Goal: Task Accomplishment & Management: Complete application form

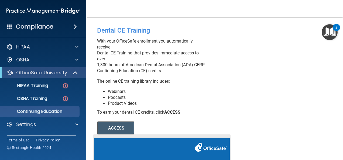
click at [114, 130] on button "ACCESS" at bounding box center [115, 128] width 37 height 13
click at [57, 85] on div "HIPAA Training" at bounding box center [41, 85] width 74 height 5
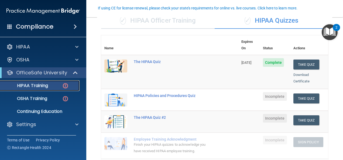
scroll to position [47, 0]
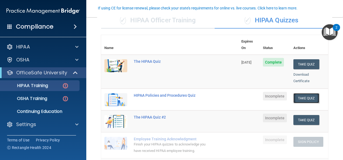
click at [302, 93] on button "Take Quiz" at bounding box center [306, 98] width 26 height 10
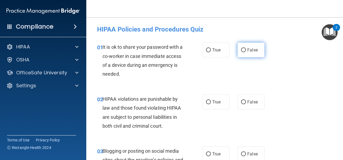
click at [242, 49] on input "False" at bounding box center [243, 50] width 5 height 4
radio input "true"
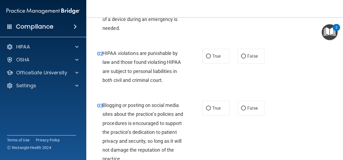
scroll to position [54, 0]
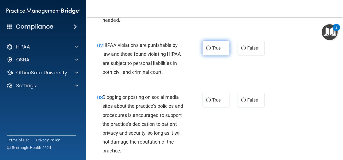
click at [206, 48] on input "True" at bounding box center [208, 48] width 5 height 4
radio input "true"
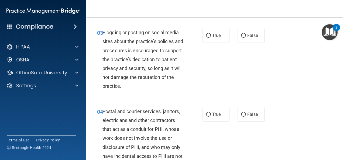
scroll to position [129, 0]
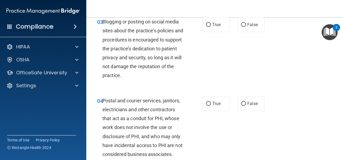
click at [268, 69] on div "03 Blogging or posting on social media sites about the practice’s policies and …" at bounding box center [214, 50] width 243 height 79
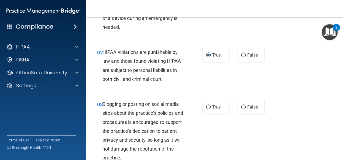
scroll to position [47, 0]
click at [241, 107] on input "False" at bounding box center [243, 108] width 5 height 4
radio input "true"
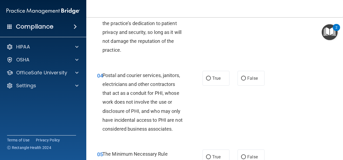
scroll to position [165, 0]
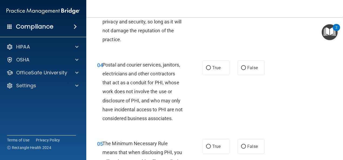
click at [244, 85] on div "04 Postal and courier services, janitors, electricians and other contractors th…" at bounding box center [214, 93] width 243 height 79
click at [208, 68] on input "True" at bounding box center [208, 68] width 5 height 4
radio input "true"
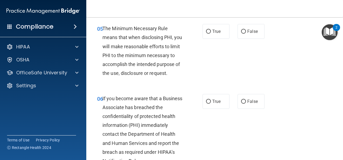
scroll to position [284, 0]
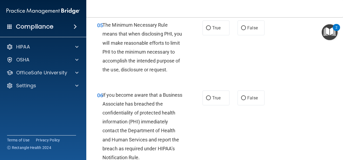
drag, startPoint x: 340, startPoint y: 157, endPoint x: 219, endPoint y: 64, distance: 152.4
click at [219, 64] on div "05 The Minimum Necessary Rule means that when disclosing PHI, you will make rea…" at bounding box center [214, 49] width 243 height 70
click at [206, 30] on input "True" at bounding box center [208, 28] width 5 height 4
radio input "true"
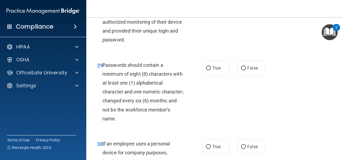
scroll to position [1688, 0]
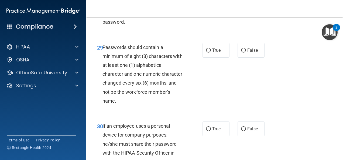
click at [277, 100] on div "29 Passwords should contain a minimum of eight (8) characters with at least one…" at bounding box center [214, 75] width 243 height 79
click at [206, 53] on input "True" at bounding box center [208, 51] width 5 height 4
radio input "true"
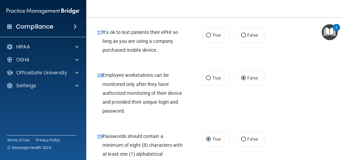
scroll to position [1591, 0]
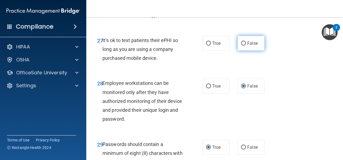
click at [241, 51] on label "False" at bounding box center [250, 43] width 27 height 15
click at [241, 46] on input "False" at bounding box center [243, 43] width 5 height 4
radio input "true"
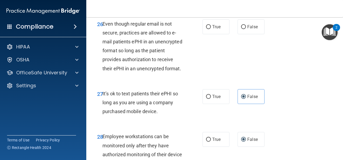
scroll to position [1537, 0]
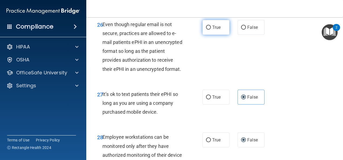
click at [207, 30] on input "True" at bounding box center [208, 28] width 5 height 4
radio input "true"
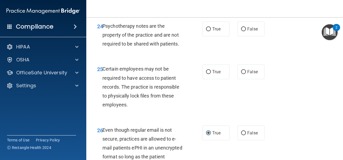
scroll to position [1429, 0]
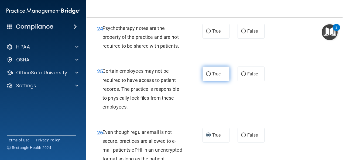
click at [206, 76] on input "True" at bounding box center [208, 74] width 5 height 4
radio input "true"
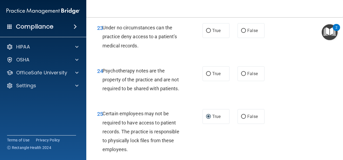
scroll to position [1386, 0]
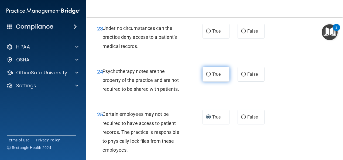
click at [207, 77] on input "True" at bounding box center [208, 74] width 5 height 4
radio input "true"
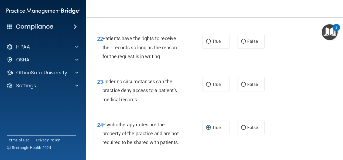
scroll to position [1332, 0]
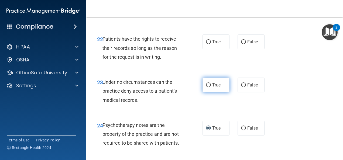
click at [208, 87] on input "True" at bounding box center [208, 85] width 5 height 4
radio input "true"
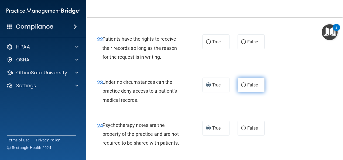
click at [241, 87] on input "False" at bounding box center [243, 85] width 5 height 4
radio input "true"
radio input "false"
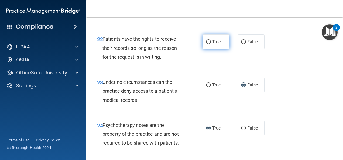
click at [206, 44] on input "True" at bounding box center [208, 42] width 5 height 4
radio input "true"
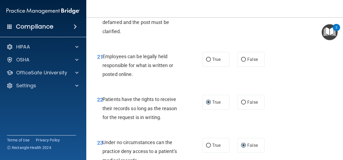
scroll to position [1278, 0]
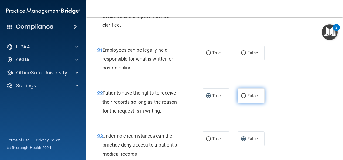
click at [241, 98] on input "False" at bounding box center [243, 96] width 5 height 4
radio input "true"
radio input "false"
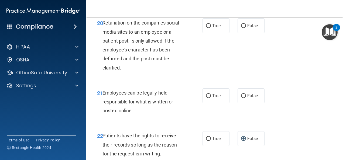
scroll to position [1235, 0]
click at [208, 98] on input "True" at bounding box center [208, 96] width 5 height 4
radio input "true"
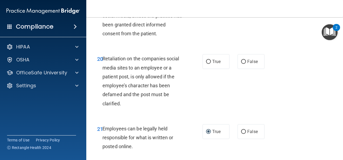
scroll to position [1189, 0]
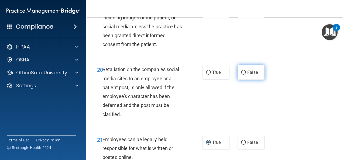
click at [244, 80] on label "False" at bounding box center [250, 72] width 27 height 15
click at [244, 75] on input "False" at bounding box center [243, 73] width 5 height 4
radio input "true"
click at [206, 14] on input "True" at bounding box center [208, 12] width 5 height 4
radio input "true"
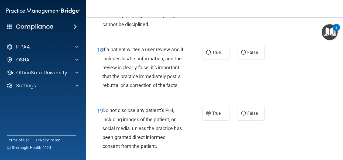
scroll to position [1084, 0]
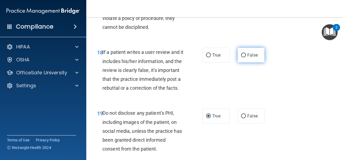
click at [241, 57] on input "False" at bounding box center [243, 55] width 5 height 4
radio input "true"
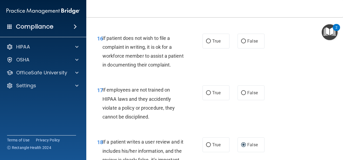
scroll to position [1005, 0]
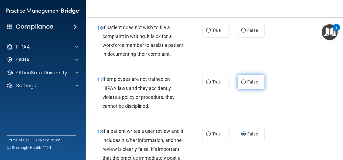
click at [241, 84] on input "False" at bounding box center [243, 82] width 5 height 4
radio input "true"
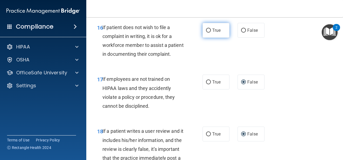
click at [206, 33] on input "True" at bounding box center [208, 31] width 5 height 4
radio input "true"
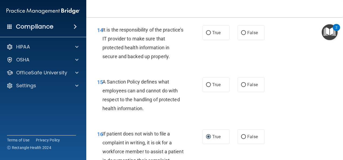
scroll to position [898, 0]
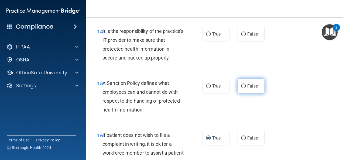
click at [241, 88] on input "False" at bounding box center [243, 86] width 5 height 4
radio input "true"
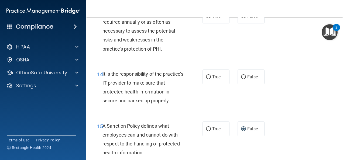
scroll to position [855, 0]
click at [207, 79] on input "True" at bounding box center [208, 77] width 5 height 4
radio input "true"
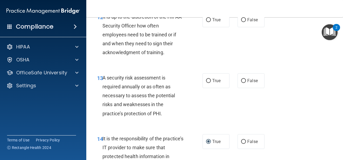
scroll to position [790, 0]
click at [207, 83] on input "True" at bounding box center [208, 81] width 5 height 4
radio input "true"
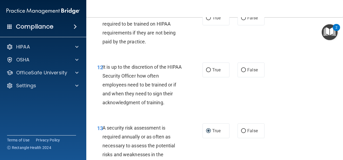
scroll to position [736, 0]
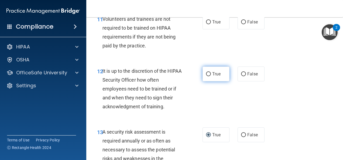
click at [206, 76] on input "True" at bounding box center [208, 74] width 5 height 4
radio input "true"
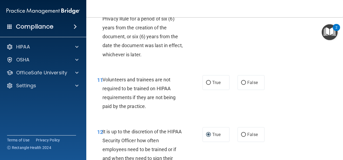
scroll to position [671, 0]
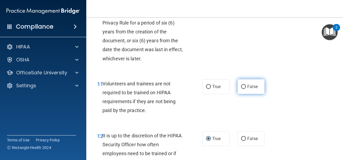
click at [242, 89] on input "False" at bounding box center [243, 87] width 5 height 4
radio input "true"
click at [210, 15] on label "True" at bounding box center [215, 7] width 27 height 15
click at [210, 10] on input "True" at bounding box center [208, 8] width 5 height 4
radio input "true"
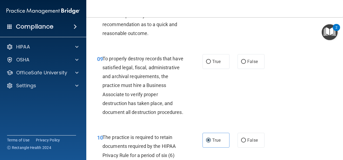
scroll to position [531, 0]
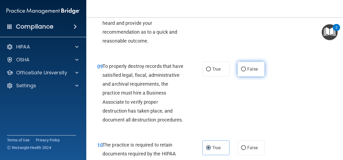
click at [241, 71] on input "False" at bounding box center [243, 69] width 5 height 4
radio input "true"
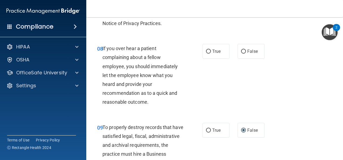
scroll to position [466, 0]
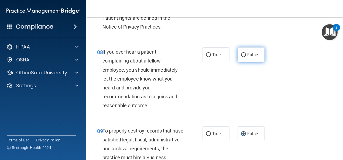
click at [241, 57] on input "False" at bounding box center [243, 55] width 5 height 4
radio input "true"
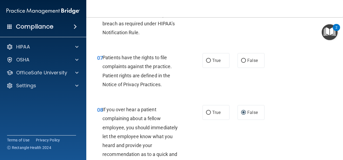
scroll to position [402, 0]
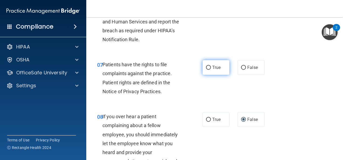
click at [206, 70] on input "True" at bounding box center [208, 68] width 5 height 4
radio input "true"
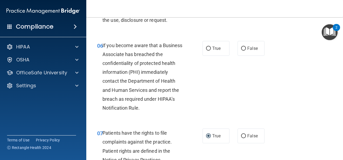
scroll to position [326, 0]
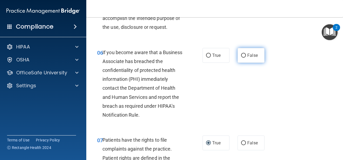
click at [243, 62] on label "False" at bounding box center [250, 55] width 27 height 15
click at [243, 58] on input "False" at bounding box center [243, 56] width 5 height 4
radio input "true"
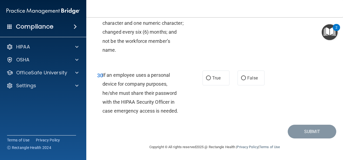
scroll to position [1782, 0]
click at [146, 84] on span "If an employee uses a personal device for company purposes, he/she must share t…" at bounding box center [140, 92] width 76 height 41
click at [242, 85] on label "False" at bounding box center [250, 78] width 27 height 15
click at [242, 80] on input "False" at bounding box center [243, 78] width 5 height 4
radio input "true"
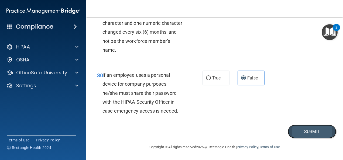
click at [302, 139] on button "Submit" at bounding box center [312, 132] width 49 height 14
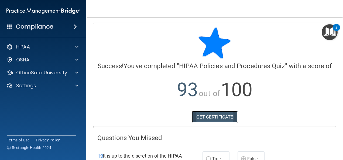
click at [204, 122] on link "GET CERTIFICATE" at bounding box center [215, 117] width 46 height 12
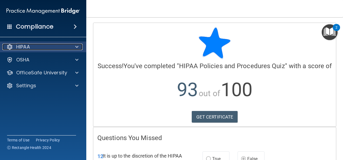
click at [26, 48] on p "HIPAA" at bounding box center [23, 47] width 14 height 6
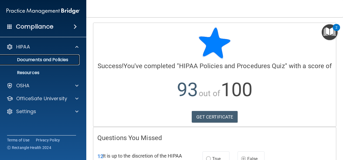
click at [26, 59] on p "Documents and Policies" at bounding box center [41, 59] width 74 height 5
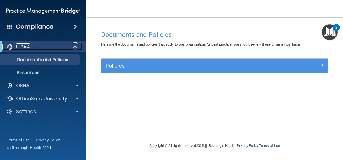
click at [25, 46] on p "HIPAA" at bounding box center [23, 47] width 14 height 6
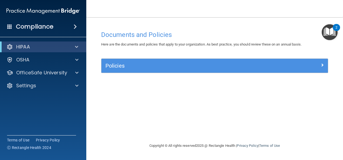
click at [74, 26] on span at bounding box center [75, 26] width 3 height 6
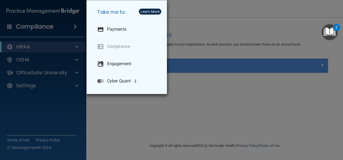
click at [44, 45] on div "Take me to: Payments Compliance Engagement Cyber Quant" at bounding box center [171, 80] width 343 height 160
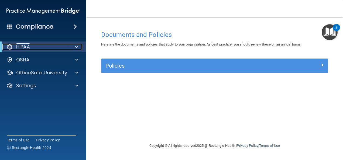
click at [20, 44] on p "HIPAA" at bounding box center [23, 47] width 14 height 6
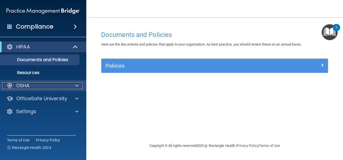
click at [22, 84] on p "OSHA" at bounding box center [22, 85] width 13 height 6
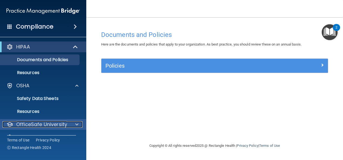
click at [29, 122] on p "OfficeSafe University" at bounding box center [41, 124] width 51 height 6
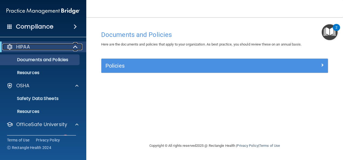
click at [22, 45] on p "HIPAA" at bounding box center [23, 47] width 14 height 6
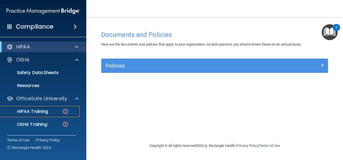
click at [41, 110] on p "HIPAA Training" at bounding box center [26, 111] width 44 height 5
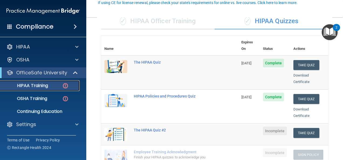
scroll to position [54, 0]
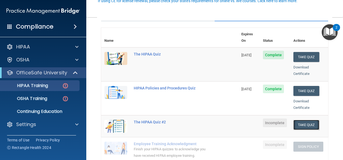
click at [294, 120] on button "Take Quiz" at bounding box center [306, 125] width 26 height 10
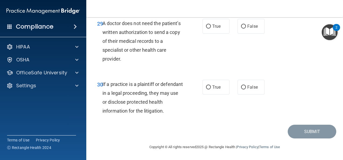
scroll to position [1613, 0]
click at [206, 86] on input "True" at bounding box center [208, 87] width 5 height 4
radio input "true"
click at [239, 22] on label "False" at bounding box center [250, 26] width 27 height 15
click at [241, 25] on input "False" at bounding box center [243, 27] width 5 height 4
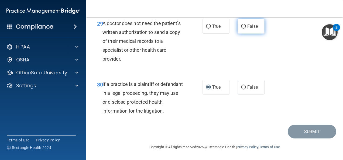
radio input "true"
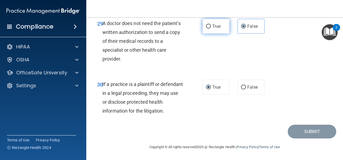
click at [207, 23] on label "True" at bounding box center [215, 26] width 27 height 15
click at [207, 25] on input "True" at bounding box center [208, 27] width 5 height 4
radio input "true"
radio input "false"
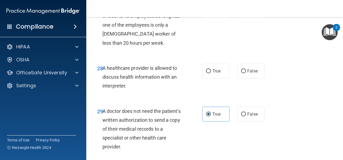
scroll to position [1495, 0]
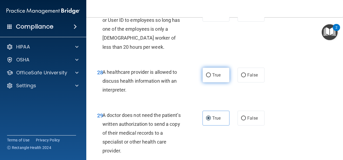
click at [206, 77] on input "True" at bounding box center [208, 75] width 5 height 4
radio input "true"
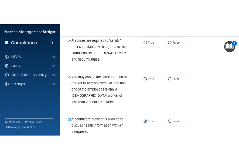
scroll to position [1430, 0]
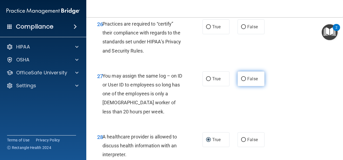
click at [241, 81] on input "False" at bounding box center [243, 79] width 5 height 4
radio input "true"
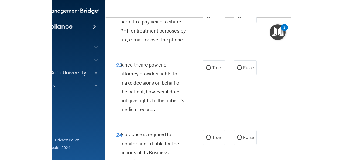
scroll to position [1609, 0]
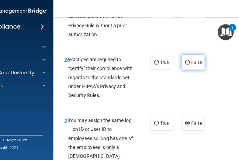
click at [186, 61] on input "False" at bounding box center [187, 63] width 5 height 4
radio input "true"
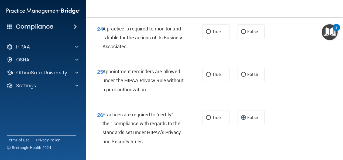
scroll to position [1333, 0]
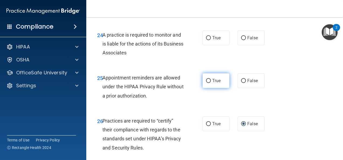
click at [207, 83] on input "True" at bounding box center [208, 81] width 5 height 4
radio input "true"
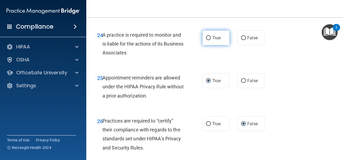
click at [207, 40] on input "True" at bounding box center [208, 38] width 5 height 4
radio input "true"
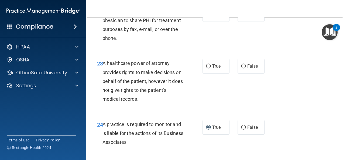
scroll to position [1243, 0]
click at [241, 69] on input "False" at bounding box center [243, 67] width 5 height 4
radio input "true"
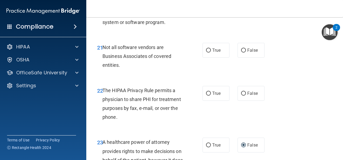
scroll to position [1164, 0]
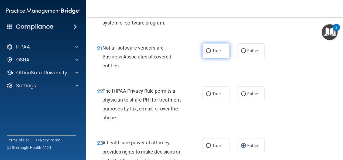
click at [206, 53] on input "True" at bounding box center [208, 51] width 5 height 4
radio input "true"
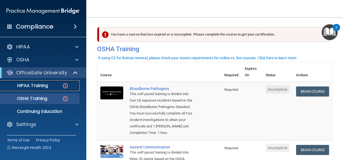
click at [52, 84] on div "HIPAA Training" at bounding box center [41, 85] width 74 height 5
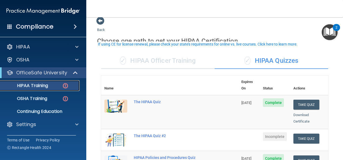
scroll to position [11, 0]
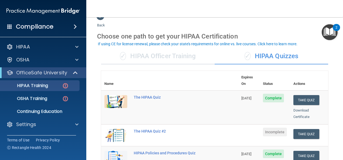
click at [338, 155] on main "Back Choose one path to get your HIPAA Certification ✓ HIPAA Officer Training ✓…" at bounding box center [214, 88] width 257 height 143
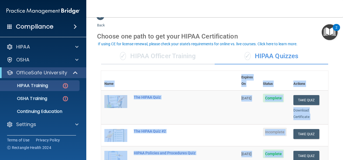
click at [338, 155] on main "Back Choose one path to get your HIPAA Certification ✓ HIPAA Officer Training ✓…" at bounding box center [214, 88] width 257 height 143
click at [238, 112] on td "08/08/2026" at bounding box center [249, 108] width 22 height 34
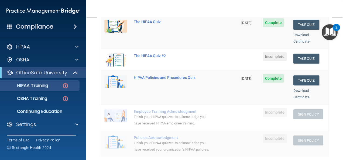
scroll to position [97, 0]
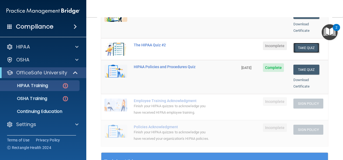
click at [301, 43] on button "Take Quiz" at bounding box center [306, 48] width 26 height 10
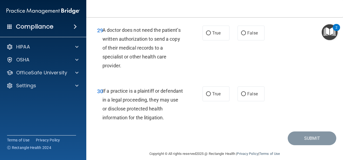
scroll to position [1609, 0]
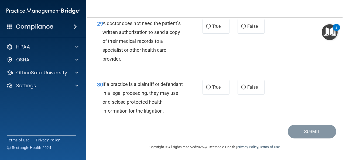
click at [195, 37] on div "29 A doctor does not need the patient’s written authorization to send a copy of…" at bounding box center [150, 42] width 122 height 47
click at [206, 29] on input "True" at bounding box center [208, 27] width 5 height 4
radio input "true"
click at [241, 34] on label "False" at bounding box center [250, 26] width 27 height 15
click at [241, 29] on input "False" at bounding box center [243, 27] width 5 height 4
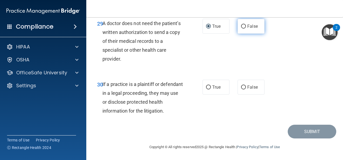
radio input "true"
radio input "false"
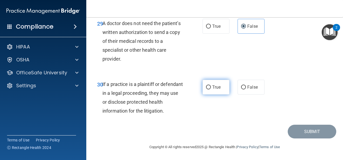
click at [207, 89] on input "True" at bounding box center [208, 87] width 5 height 4
radio input "true"
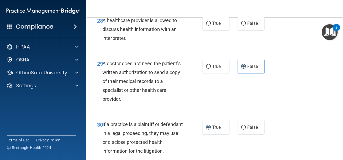
scroll to position [1544, 0]
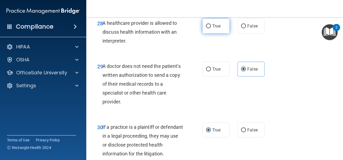
click at [206, 28] on input "True" at bounding box center [208, 26] width 5 height 4
radio input "true"
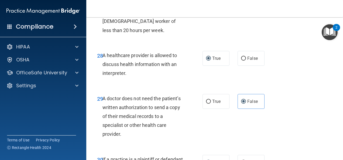
scroll to position [1501, 0]
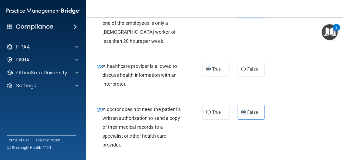
click at [242, 11] on input "False" at bounding box center [243, 8] width 5 height 4
radio input "true"
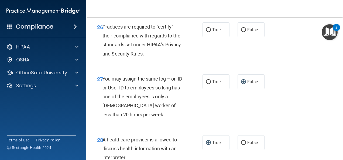
scroll to position [1425, 0]
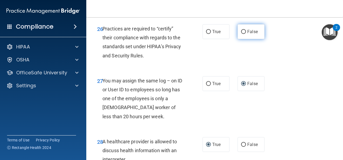
click at [241, 34] on input "False" at bounding box center [243, 32] width 5 height 4
radio input "true"
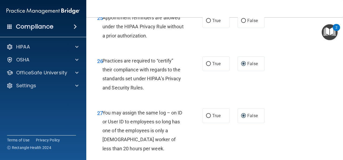
scroll to position [1393, 0]
click at [206, 23] on input "True" at bounding box center [208, 21] width 5 height 4
radio input "true"
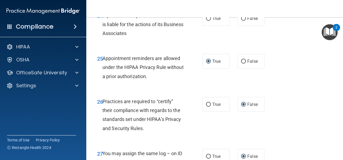
scroll to position [1350, 0]
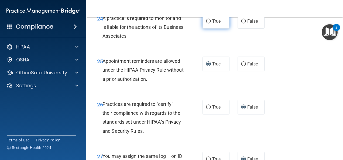
click at [206, 23] on input "True" at bounding box center [208, 21] width 5 height 4
radio input "true"
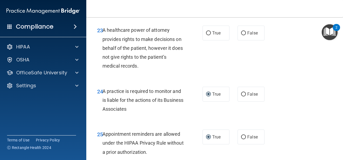
scroll to position [1274, 0]
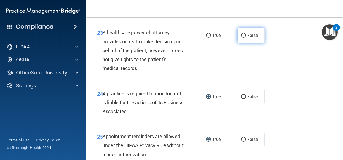
click at [241, 38] on input "False" at bounding box center [243, 36] width 5 height 4
radio input "true"
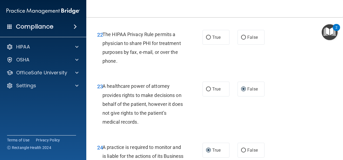
scroll to position [1210, 0]
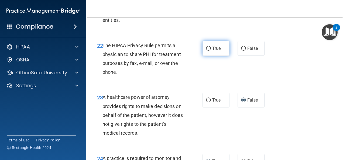
click at [206, 51] on input "True" at bounding box center [208, 49] width 5 height 4
radio input "true"
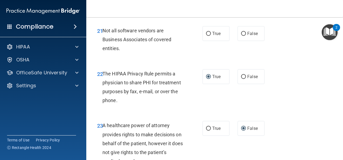
scroll to position [1177, 0]
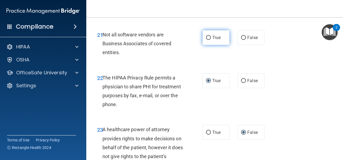
click at [206, 40] on input "True" at bounding box center [208, 38] width 5 height 4
radio input "true"
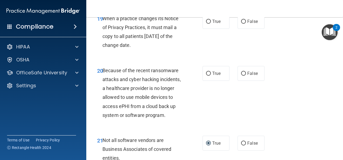
scroll to position [1070, 0]
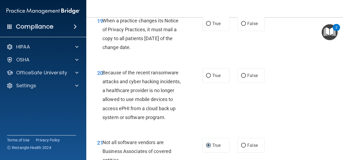
click at [233, 61] on div "19 When a practice changes its Notice of Privacy Practices, it must mail a copy…" at bounding box center [214, 35] width 243 height 52
click at [242, 26] on input "False" at bounding box center [243, 24] width 5 height 4
radio input "true"
click at [241, 83] on label "False" at bounding box center [250, 75] width 27 height 15
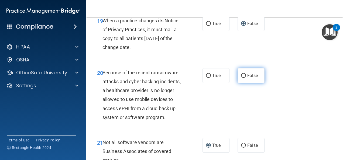
click at [241, 78] on input "False" at bounding box center [243, 76] width 5 height 4
radio input "true"
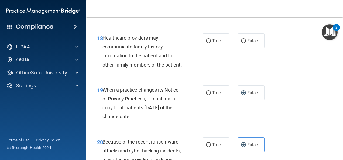
scroll to position [994, 0]
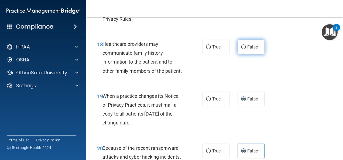
click at [243, 49] on input "False" at bounding box center [243, 47] width 5 height 4
radio input "true"
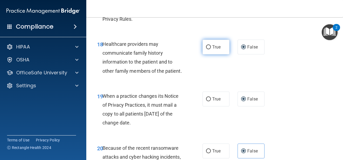
click at [207, 54] on label "True" at bounding box center [215, 47] width 27 height 15
click at [207, 49] on input "True" at bounding box center [208, 47] width 5 height 4
radio input "true"
radio input "false"
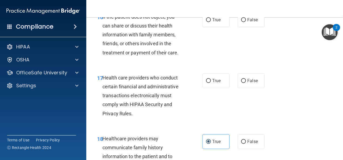
scroll to position [897, 0]
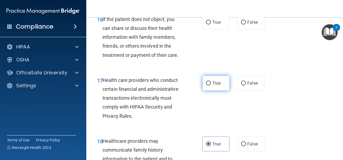
click at [206, 85] on input "True" at bounding box center [208, 83] width 5 height 4
radio input "true"
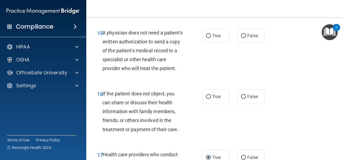
scroll to position [822, 0]
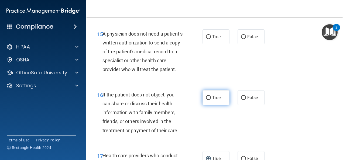
click at [208, 100] on input "True" at bounding box center [208, 98] width 5 height 4
radio input "true"
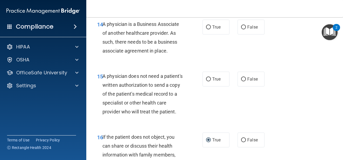
scroll to position [779, 0]
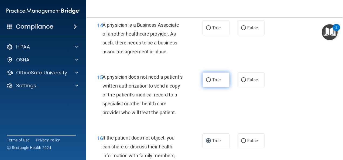
click at [207, 82] on input "True" at bounding box center [208, 80] width 5 height 4
radio input "true"
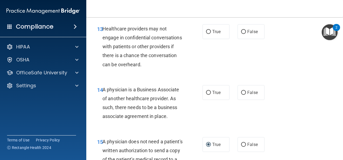
scroll to position [693, 0]
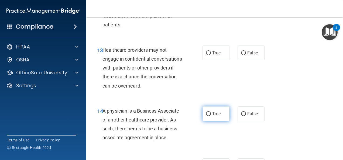
click at [206, 116] on input "True" at bounding box center [208, 114] width 5 height 4
radio input "true"
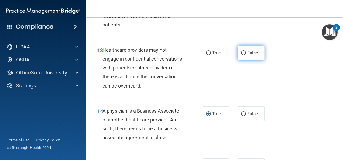
click at [242, 55] on input "False" at bounding box center [243, 53] width 5 height 4
radio input "true"
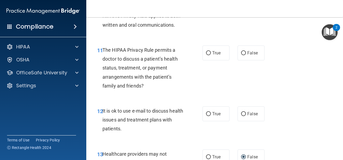
scroll to position [585, 0]
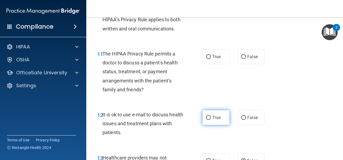
click at [209, 125] on label "True" at bounding box center [215, 117] width 27 height 15
click at [209, 120] on input "True" at bounding box center [208, 118] width 5 height 4
radio input "true"
click at [207, 59] on input "True" at bounding box center [208, 57] width 5 height 4
radio input "true"
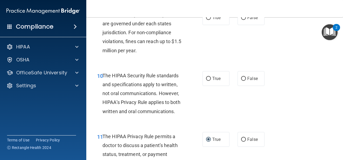
scroll to position [499, 0]
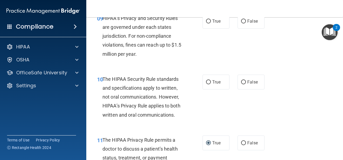
click at [209, 77] on div "10 The HIPAA Security Rule standards and specifications apply to written, not o…" at bounding box center [214, 98] width 243 height 61
click at [206, 84] on input "True" at bounding box center [208, 82] width 5 height 4
radio input "true"
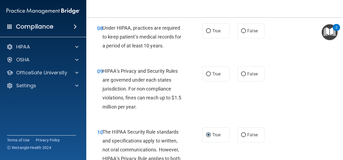
scroll to position [434, 0]
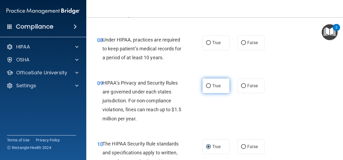
click at [206, 88] on input "True" at bounding box center [208, 86] width 5 height 4
radio input "true"
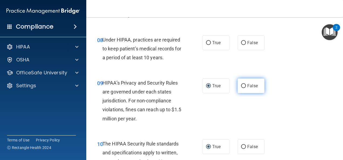
click at [243, 88] on input "False" at bounding box center [243, 86] width 5 height 4
radio input "true"
radio input "false"
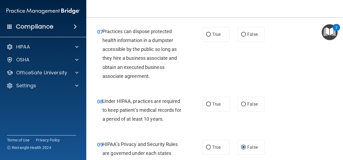
scroll to position [369, 0]
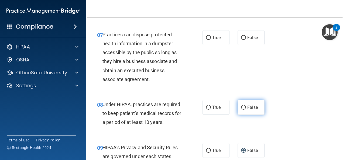
click at [242, 110] on input "False" at bounding box center [243, 108] width 5 height 4
radio input "true"
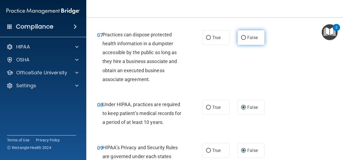
click at [241, 40] on input "False" at bounding box center [243, 38] width 5 height 4
radio input "true"
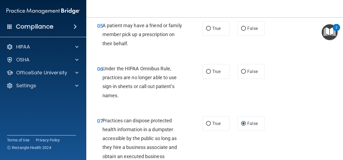
scroll to position [272, 0]
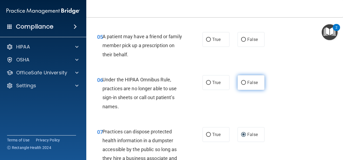
click at [243, 85] on input "False" at bounding box center [243, 83] width 5 height 4
radio input "true"
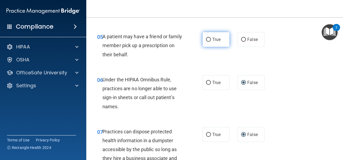
click at [206, 42] on input "True" at bounding box center [208, 40] width 5 height 4
radio input "true"
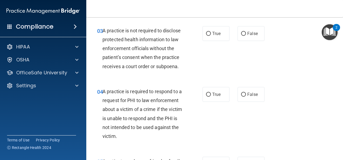
scroll to position [143, 0]
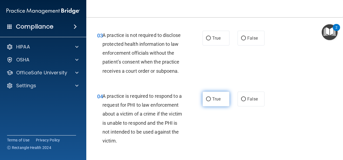
click at [207, 101] on input "True" at bounding box center [208, 99] width 5 height 4
radio input "true"
click at [259, 60] on div "03 A practice is not required to disclose protected health information to law e…" at bounding box center [214, 54] width 243 height 61
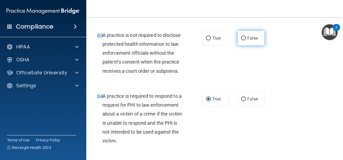
click at [242, 44] on label "False" at bounding box center [250, 38] width 27 height 15
click at [242, 40] on input "False" at bounding box center [243, 38] width 5 height 4
radio input "true"
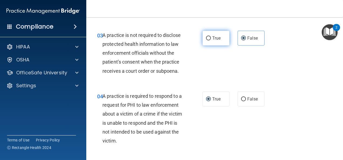
click at [207, 40] on input "True" at bounding box center [208, 38] width 5 height 4
radio input "true"
radio input "false"
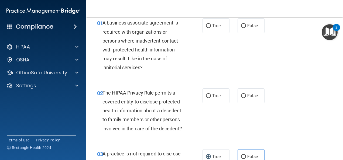
scroll to position [13, 0]
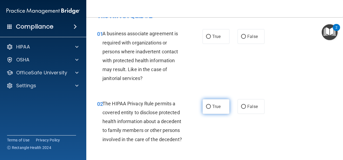
click at [206, 106] on input "True" at bounding box center [208, 107] width 5 height 4
radio input "true"
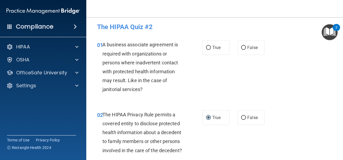
scroll to position [0, 0]
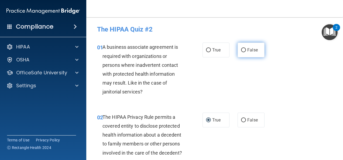
click at [241, 49] on input "False" at bounding box center [243, 50] width 5 height 4
radio input "true"
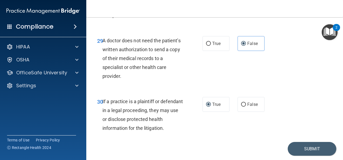
scroll to position [1613, 0]
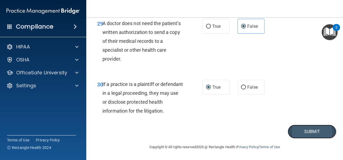
click at [302, 133] on button "Submit" at bounding box center [312, 132] width 49 height 14
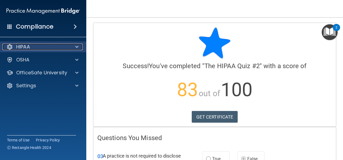
click at [66, 46] on div "HIPAA" at bounding box center [35, 47] width 67 height 6
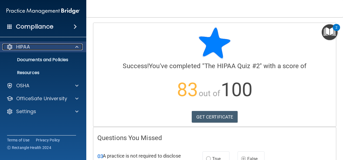
click at [76, 47] on span at bounding box center [76, 47] width 3 height 6
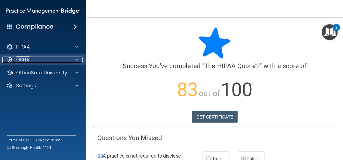
click at [39, 61] on div "OSHA" at bounding box center [35, 60] width 67 height 6
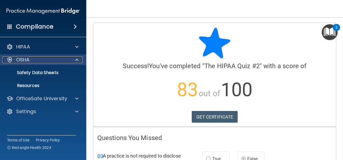
click at [40, 61] on div "OSHA" at bounding box center [35, 60] width 67 height 6
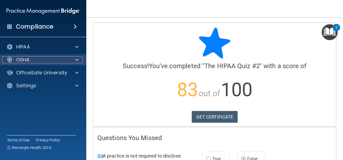
click at [40, 61] on div "OSHA" at bounding box center [35, 60] width 67 height 6
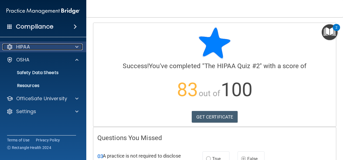
click at [25, 47] on p "HIPAA" at bounding box center [23, 47] width 14 height 6
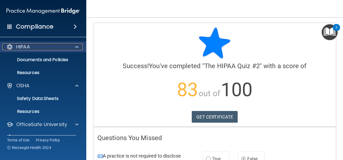
click at [25, 47] on p "HIPAA" at bounding box center [23, 47] width 14 height 6
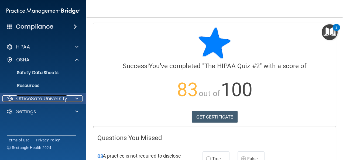
click at [50, 98] on p "OfficeSafe University" at bounding box center [41, 98] width 51 height 6
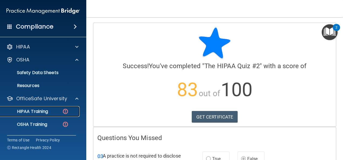
click at [49, 111] on div "HIPAA Training" at bounding box center [41, 111] width 74 height 5
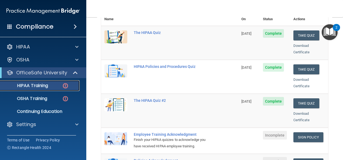
scroll to position [86, 0]
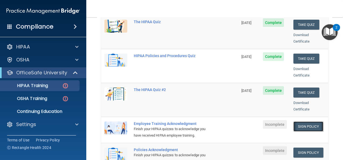
click at [301, 122] on link "Sign Policy" at bounding box center [308, 127] width 30 height 10
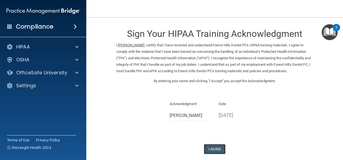
click at [211, 148] on button "I Agree" at bounding box center [215, 149] width 22 height 10
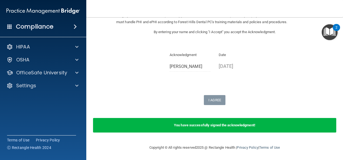
scroll to position [49, 0]
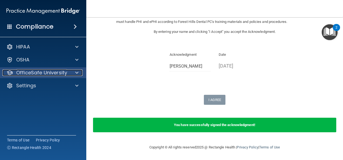
click at [33, 70] on p "OfficeSafe University" at bounding box center [41, 73] width 51 height 6
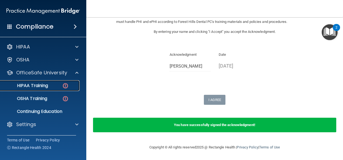
click at [32, 85] on p "HIPAA Training" at bounding box center [26, 85] width 44 height 5
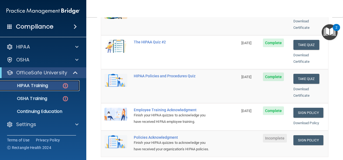
scroll to position [86, 0]
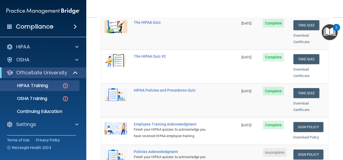
click at [273, 148] on span "Incomplete" at bounding box center [275, 152] width 24 height 9
click at [298, 150] on link "Sign Policy" at bounding box center [308, 155] width 30 height 10
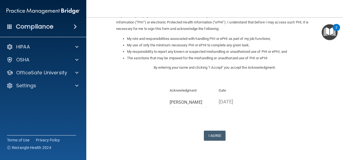
scroll to position [75, 0]
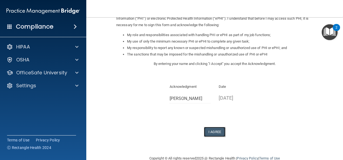
click at [212, 132] on button "I Agree" at bounding box center [215, 132] width 22 height 10
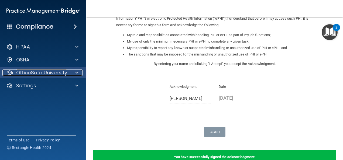
click at [35, 73] on p "OfficeSafe University" at bounding box center [41, 73] width 51 height 6
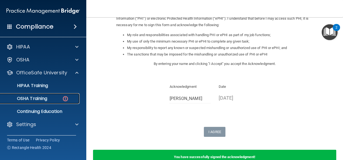
click at [36, 99] on p "OSHA Training" at bounding box center [26, 98] width 44 height 5
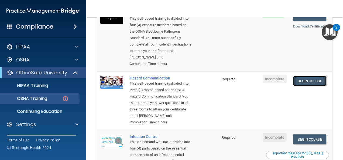
click at [310, 79] on link "Begin Course" at bounding box center [309, 81] width 33 height 10
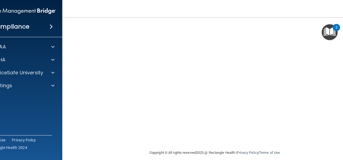
scroll to position [34, 0]
